Goal: Transaction & Acquisition: Obtain resource

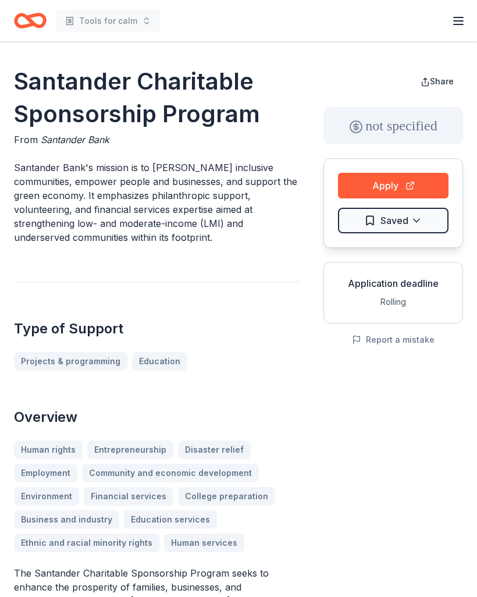
click at [387, 186] on button "Apply" at bounding box center [393, 186] width 111 height 26
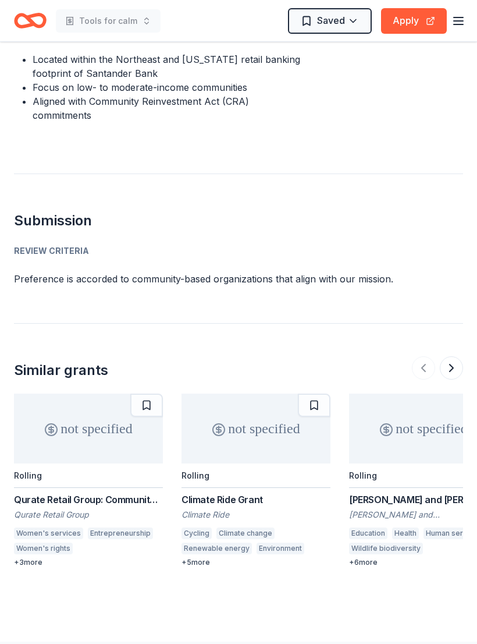
scroll to position [1050, 0]
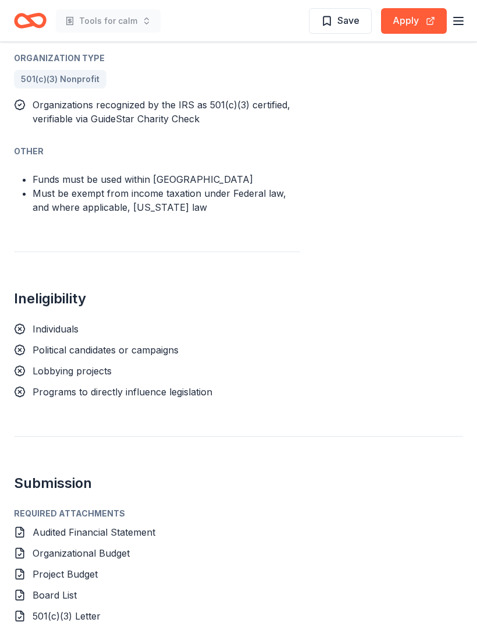
scroll to position [755, 0]
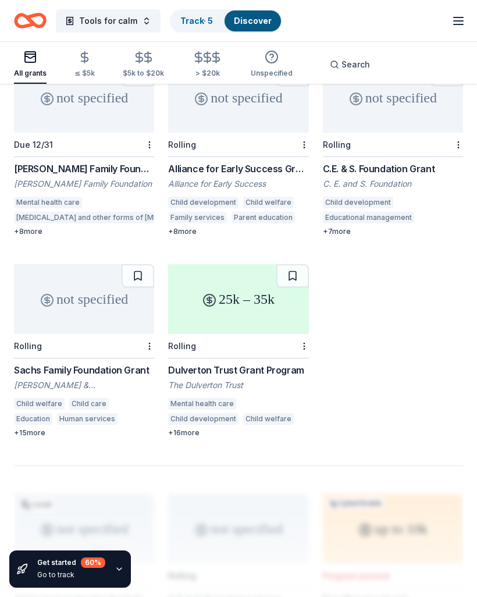
scroll to position [1122, 0]
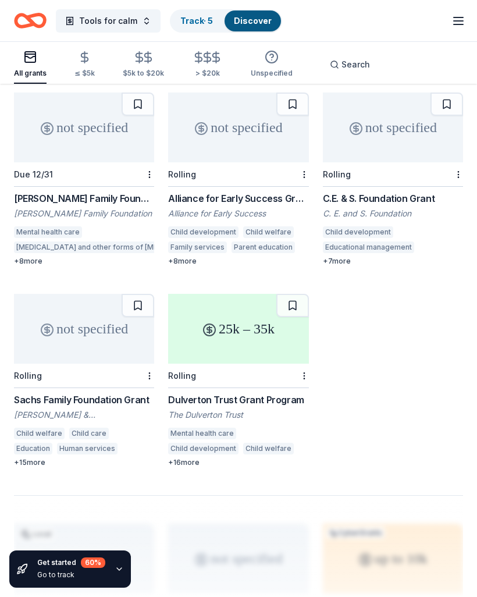
click at [81, 63] on icon "button" at bounding box center [84, 57] width 13 height 13
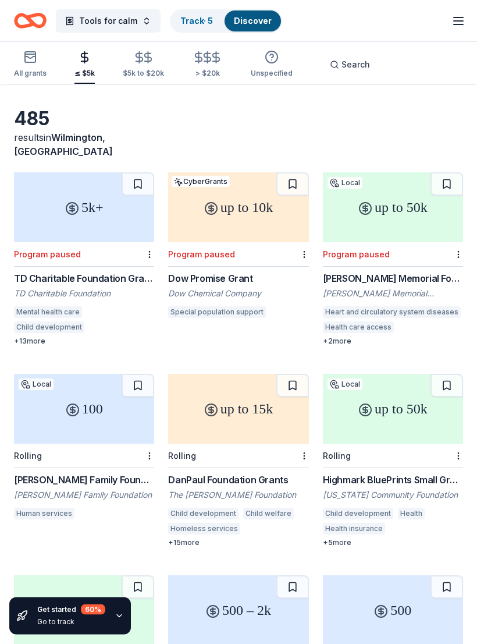
scroll to position [37, 0]
click at [417, 463] on div "up to 50k Local Rolling Highmark BluePrints Small Grants [US_STATE] Community F…" at bounding box center [393, 459] width 140 height 173
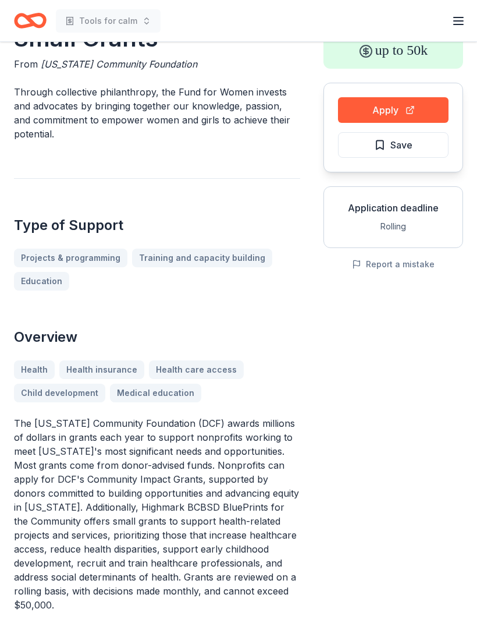
scroll to position [76, 0]
click at [390, 111] on button "Apply" at bounding box center [393, 110] width 111 height 26
